Goal: Information Seeking & Learning: Learn about a topic

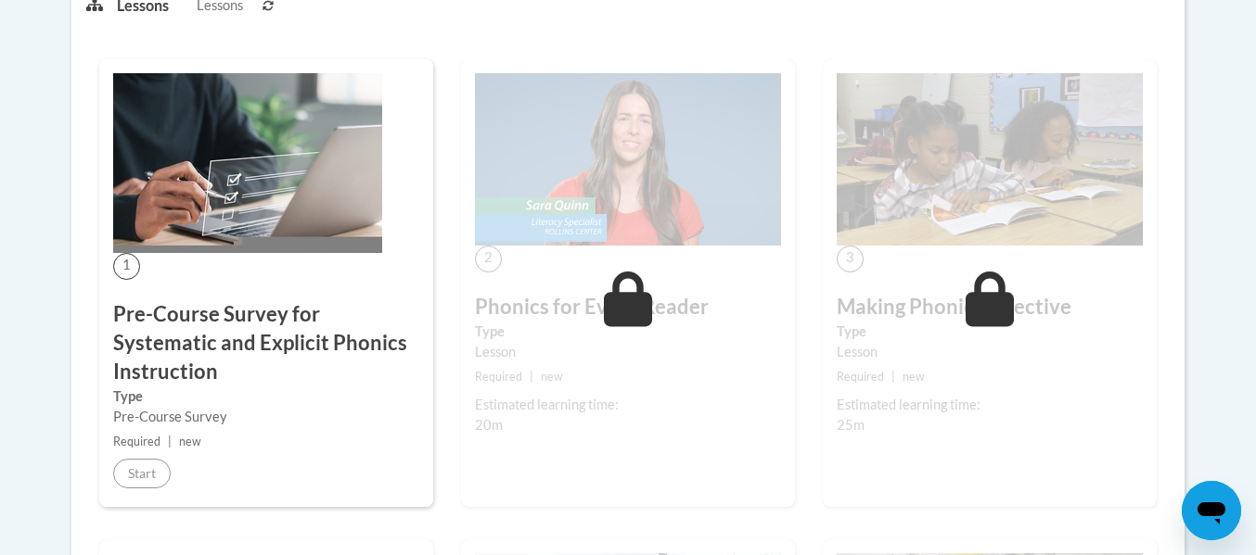
scroll to position [485, 0]
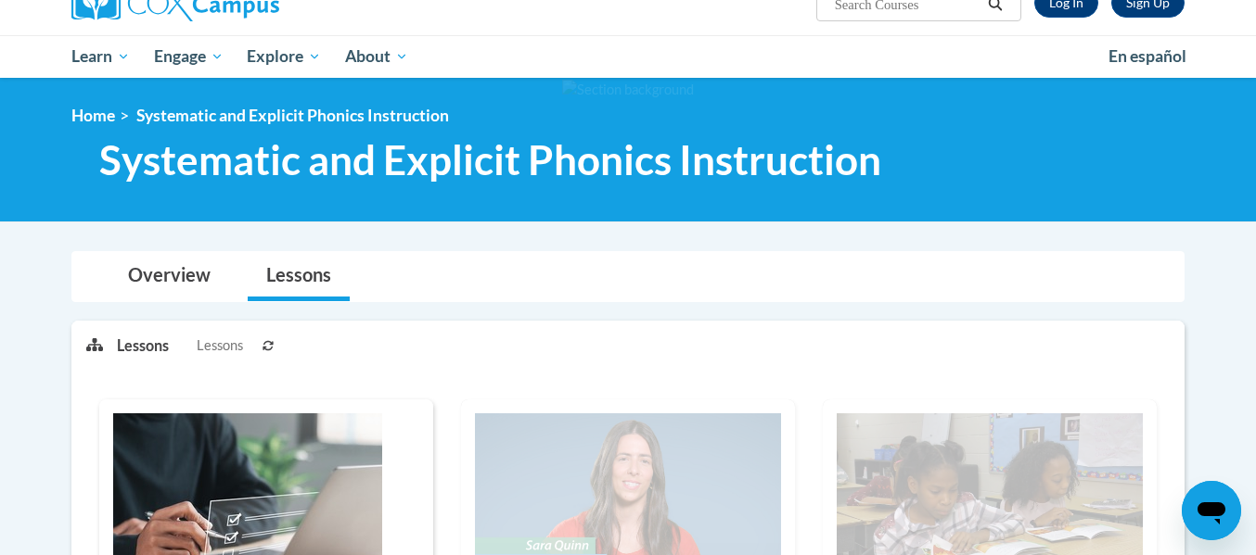
scroll to position [162, 0]
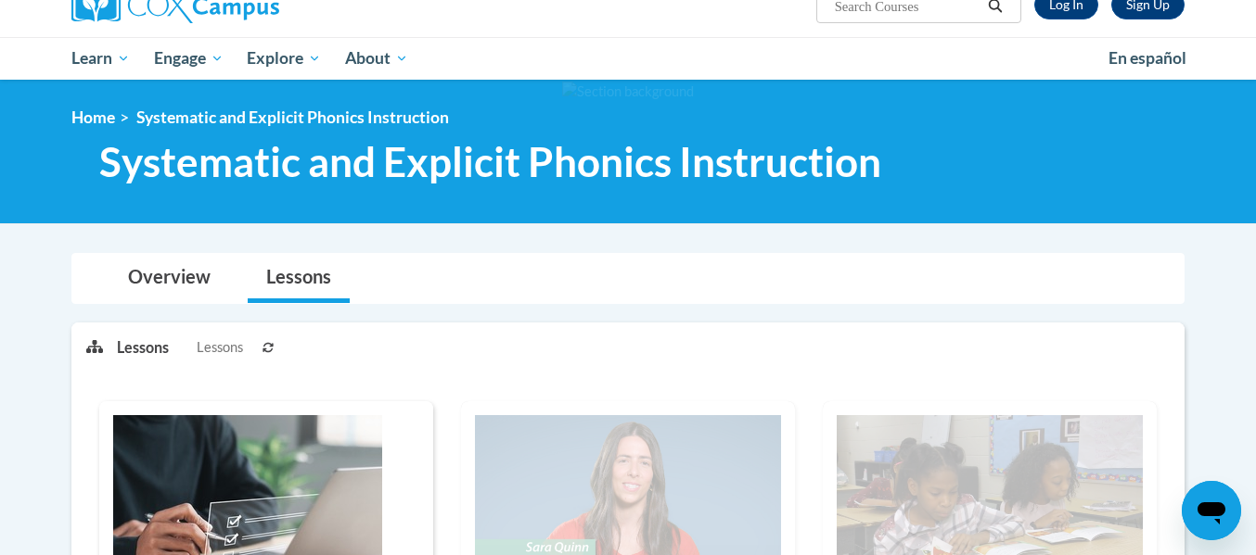
click at [270, 351] on icon at bounding box center [267, 347] width 11 height 11
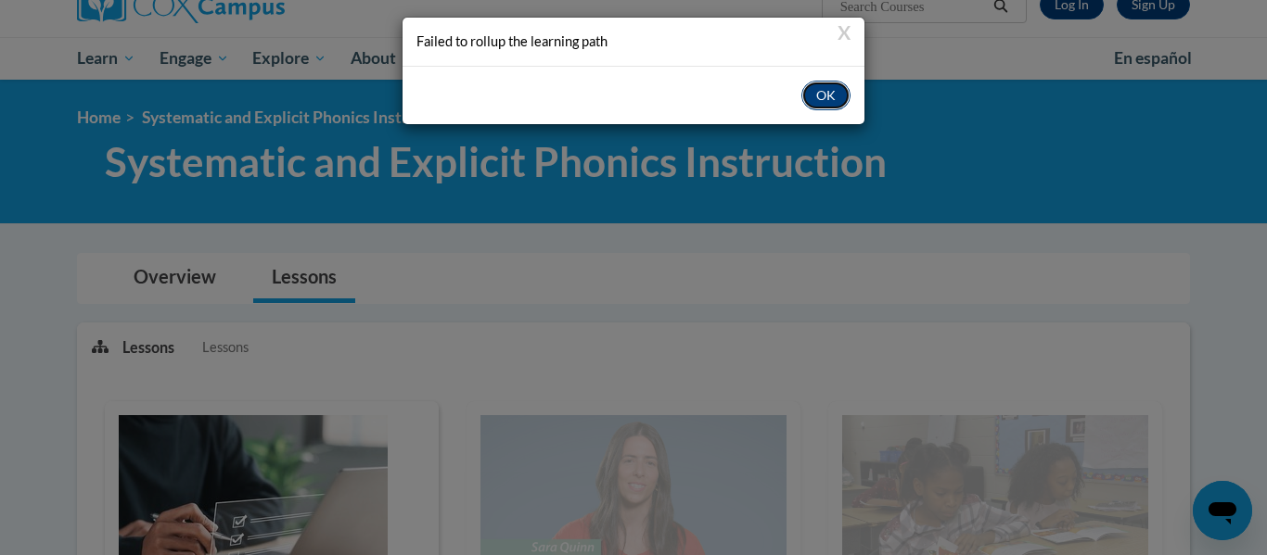
click at [822, 104] on button "OK" at bounding box center [825, 96] width 49 height 30
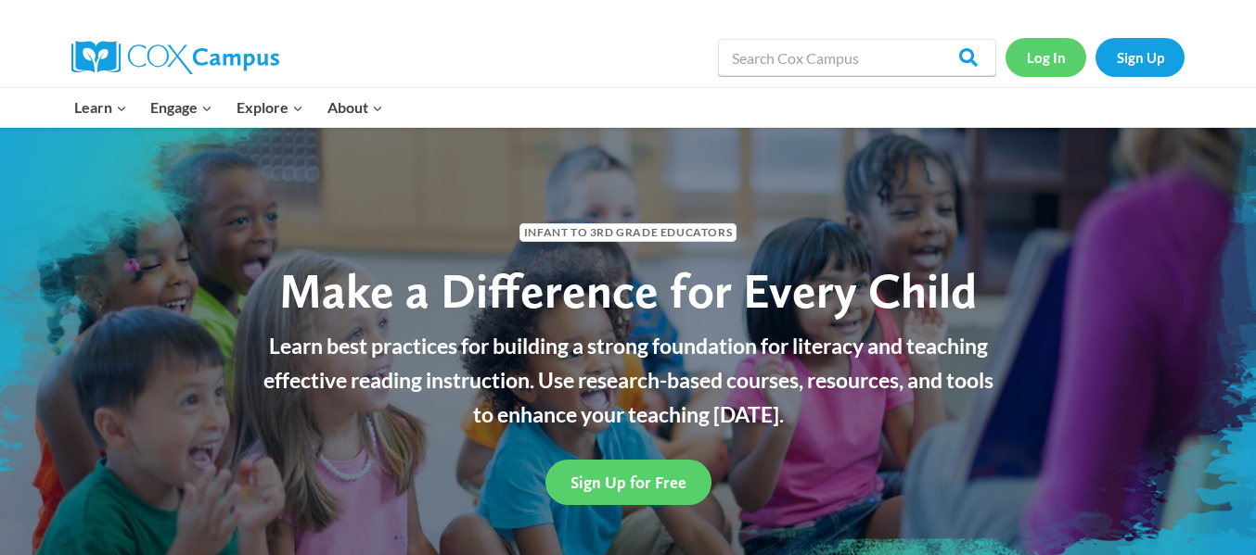
click at [1049, 53] on link "Log In" at bounding box center [1045, 57] width 81 height 38
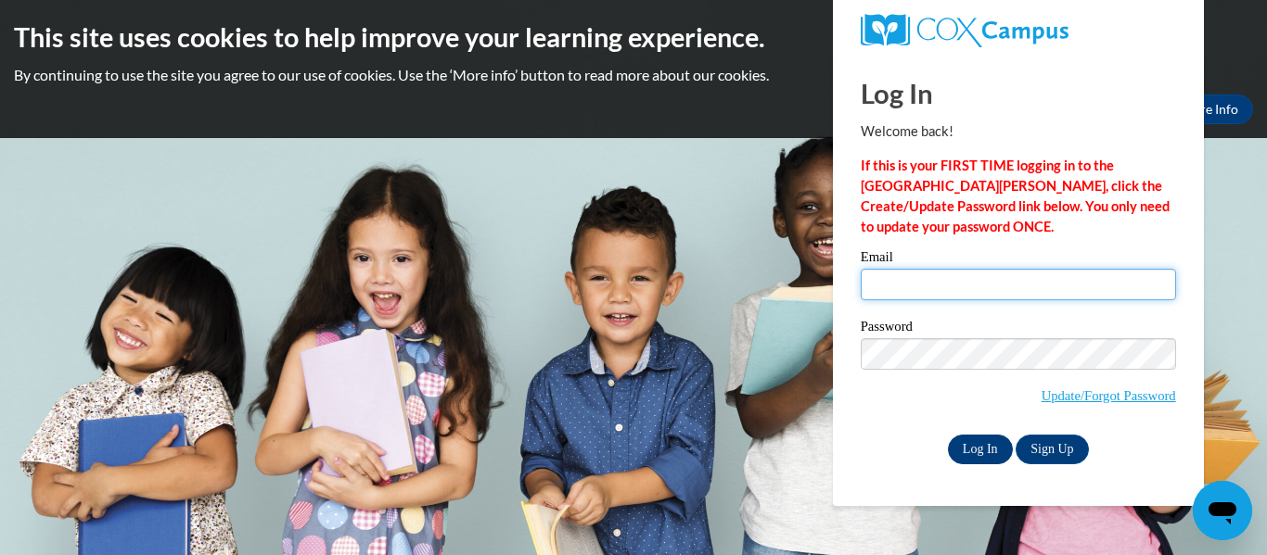
type input "mhoward228@ivytech.edu"
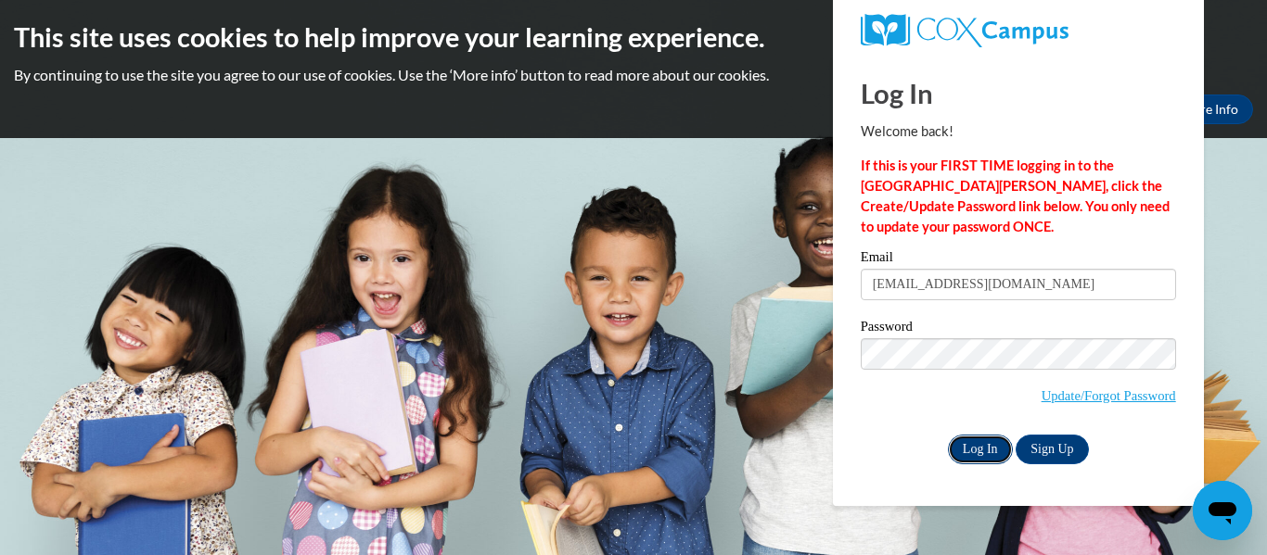
click at [983, 440] on input "Log In" at bounding box center [980, 450] width 65 height 30
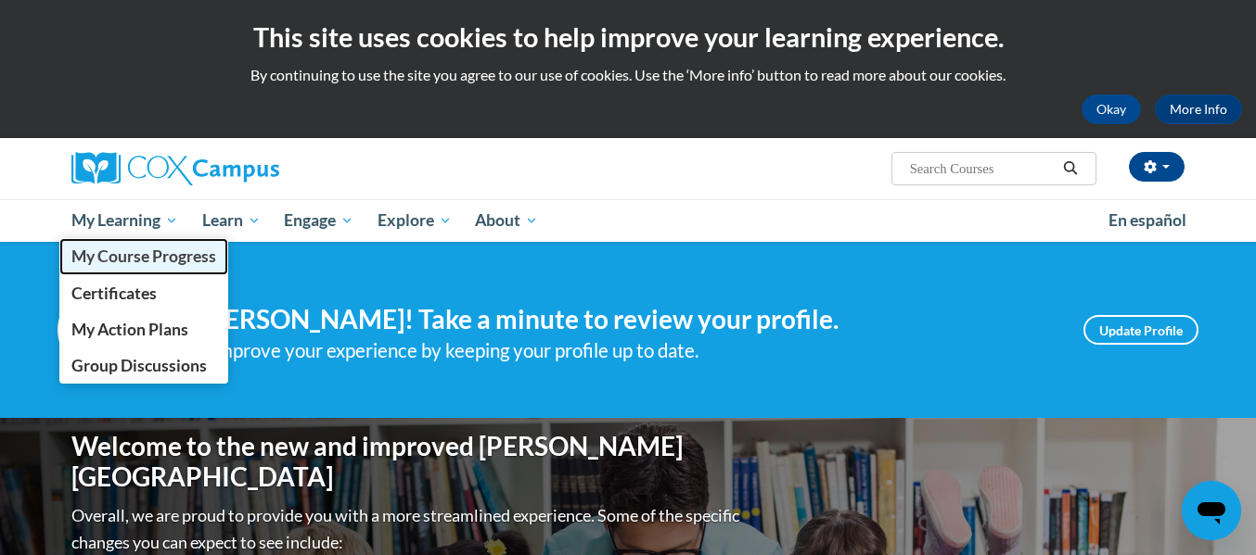
click at [163, 261] on span "My Course Progress" at bounding box center [143, 256] width 145 height 19
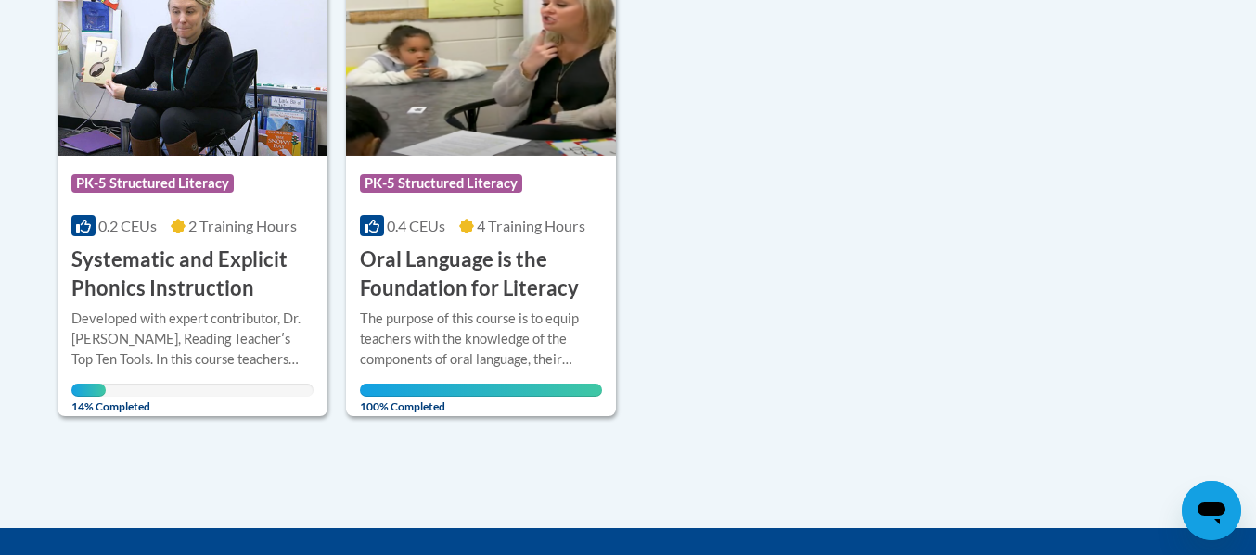
scroll to position [516, 0]
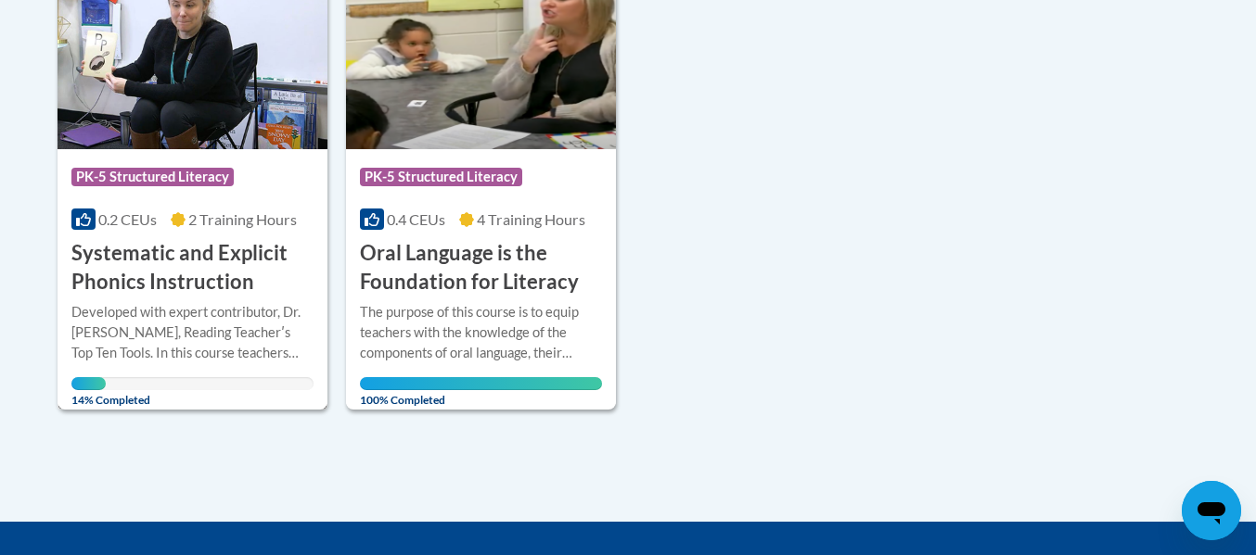
click at [189, 321] on div "Developed with expert contributor, Dr. Deborah Glaser, Reading Teacherʹs Top Te…" at bounding box center [192, 332] width 242 height 61
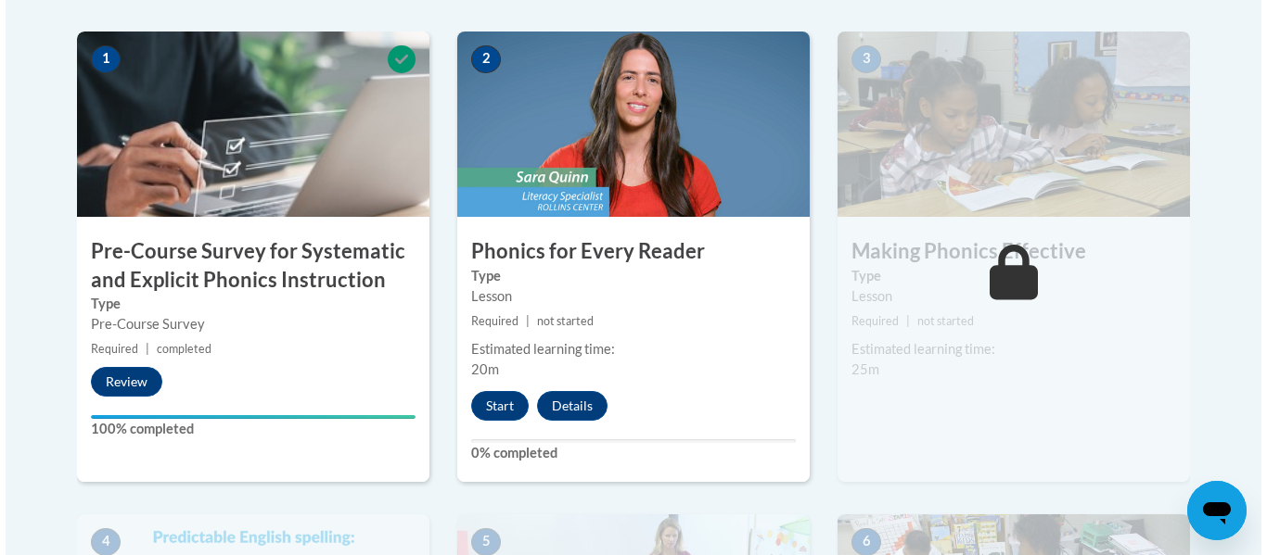
scroll to position [590, 0]
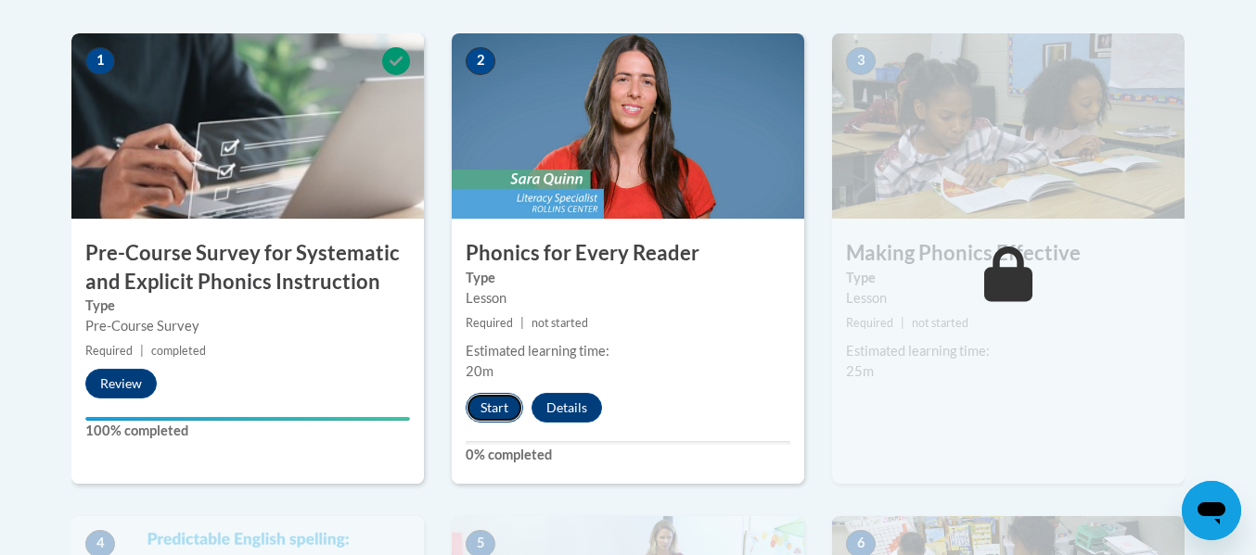
click at [491, 398] on button "Start" at bounding box center [494, 408] width 57 height 30
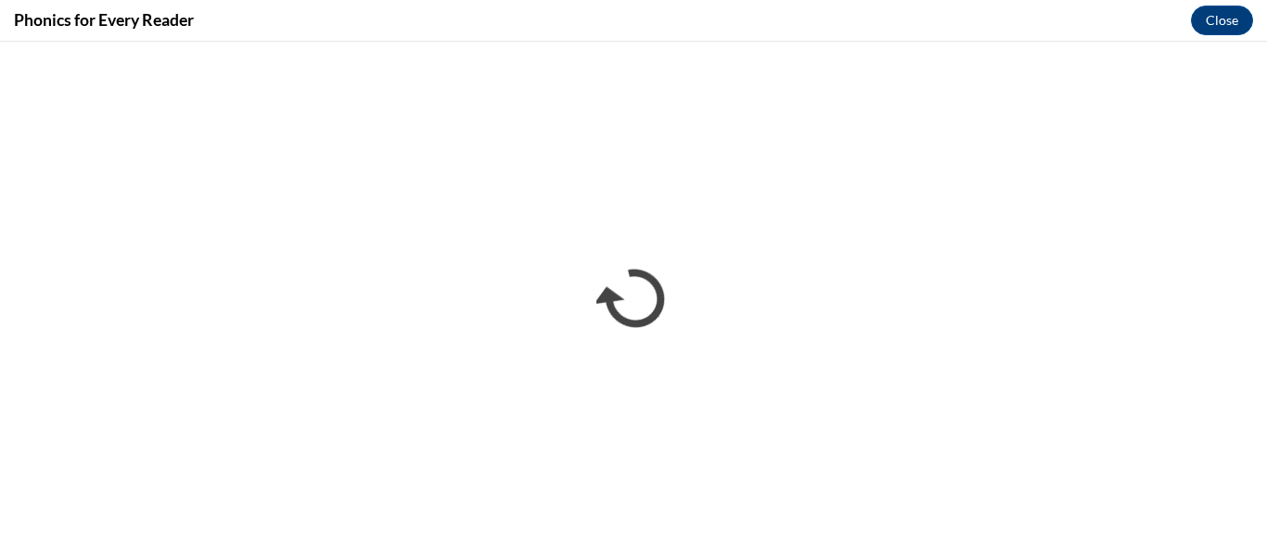
scroll to position [0, 0]
